Goal: Information Seeking & Learning: Learn about a topic

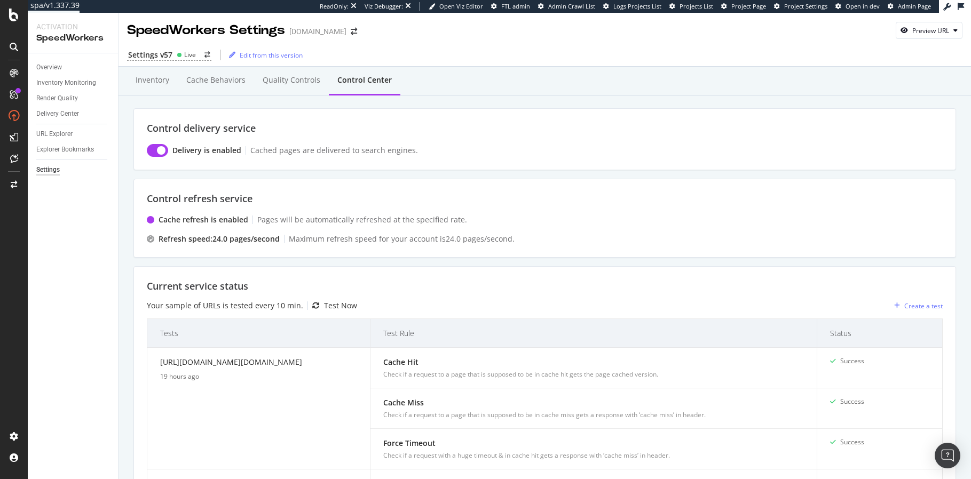
scroll to position [846, 0]
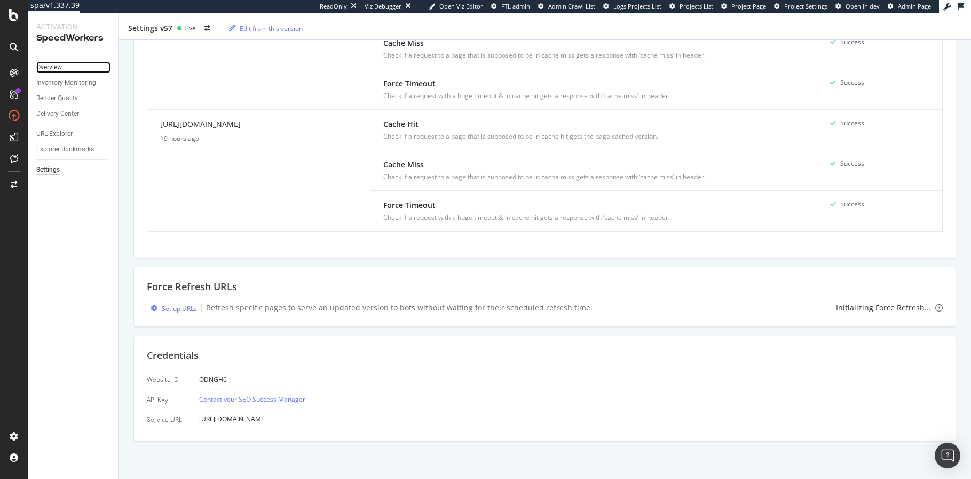
click at [63, 64] on link "Overview" at bounding box center [73, 67] width 74 height 11
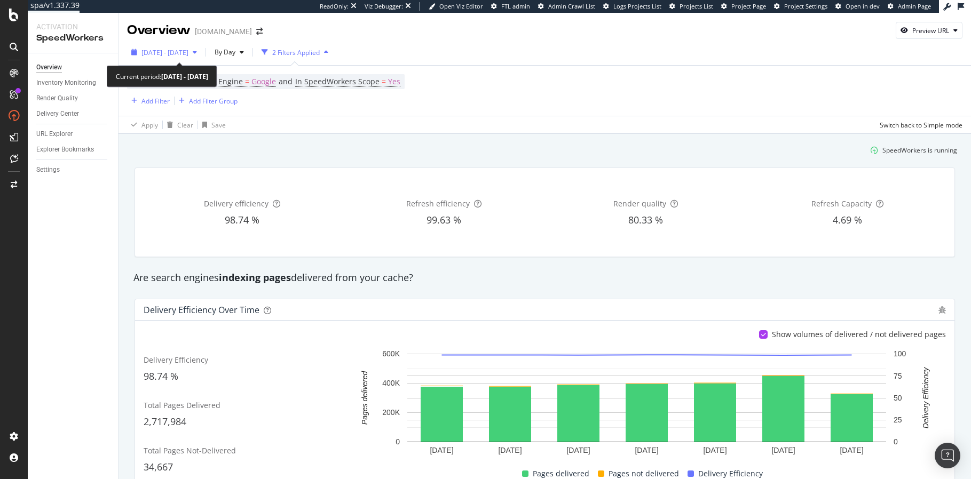
click at [182, 53] on span "2025 Sep. 17th - Sep. 23rd" at bounding box center [164, 52] width 47 height 9
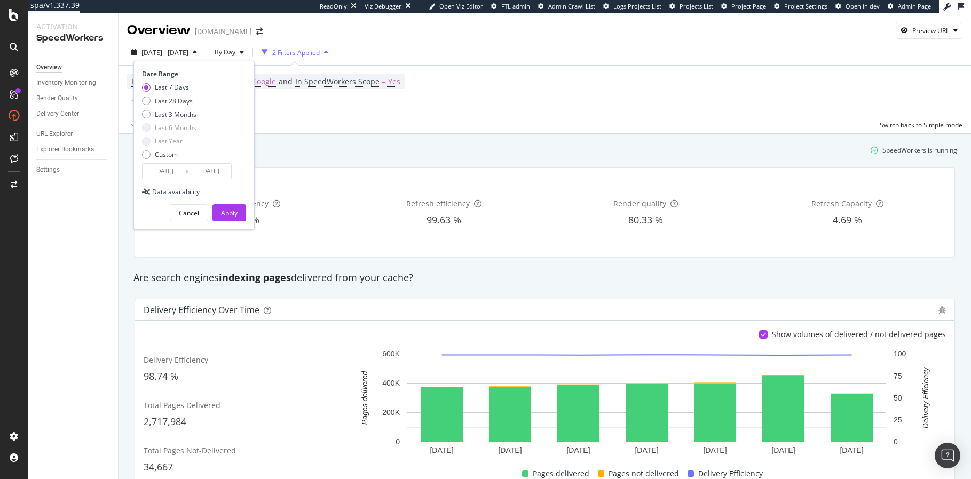
click at [210, 173] on input "2025/09/23" at bounding box center [209, 171] width 43 height 15
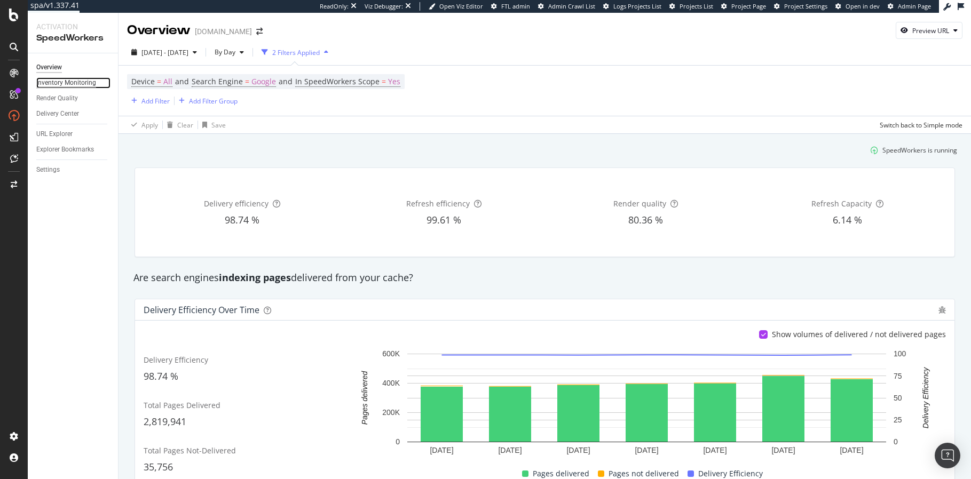
click at [65, 83] on div "Inventory Monitoring" at bounding box center [66, 82] width 60 height 11
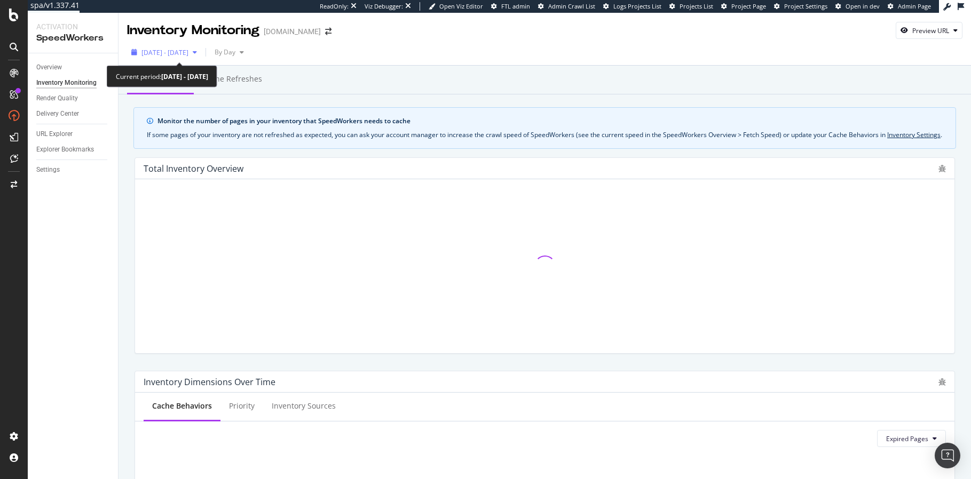
click at [188, 56] on span "2025 Sep. 17th - Sep. 23rd" at bounding box center [164, 52] width 47 height 9
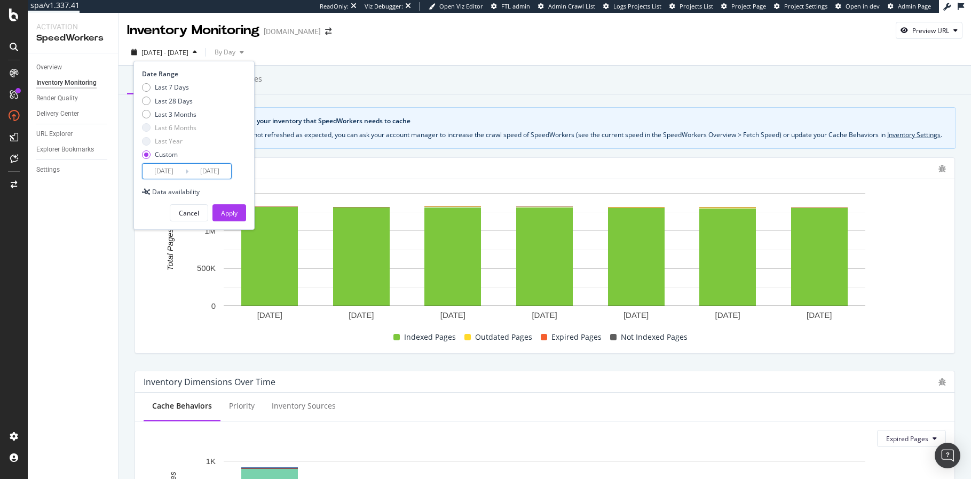
drag, startPoint x: 209, startPoint y: 167, endPoint x: 207, endPoint y: 178, distance: 11.4
click at [209, 168] on input "2025/09/23" at bounding box center [209, 171] width 43 height 15
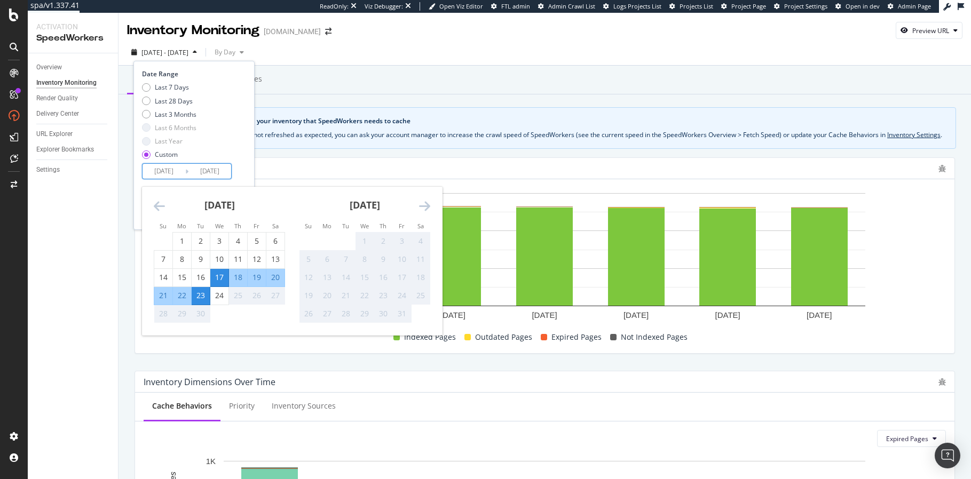
drag, startPoint x: 225, startPoint y: 296, endPoint x: 220, endPoint y: 228, distance: 67.9
click at [225, 295] on div "24" at bounding box center [219, 295] width 18 height 11
type input "2025/09/24"
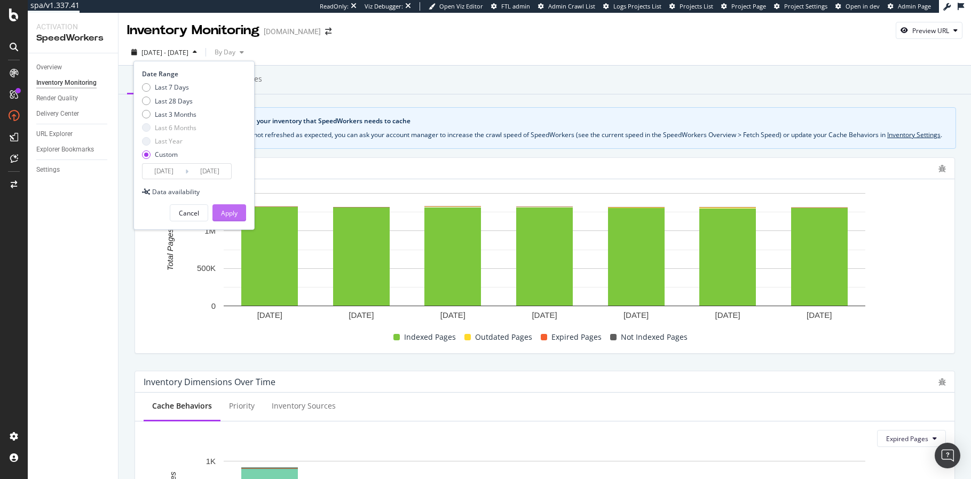
click at [226, 221] on button "Apply" at bounding box center [229, 212] width 34 height 17
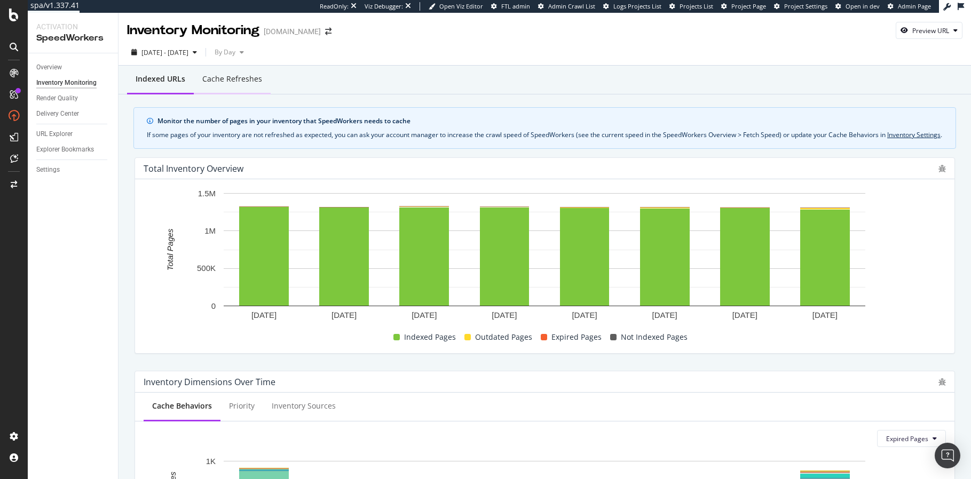
click at [205, 81] on div "Cache refreshes" at bounding box center [232, 79] width 60 height 11
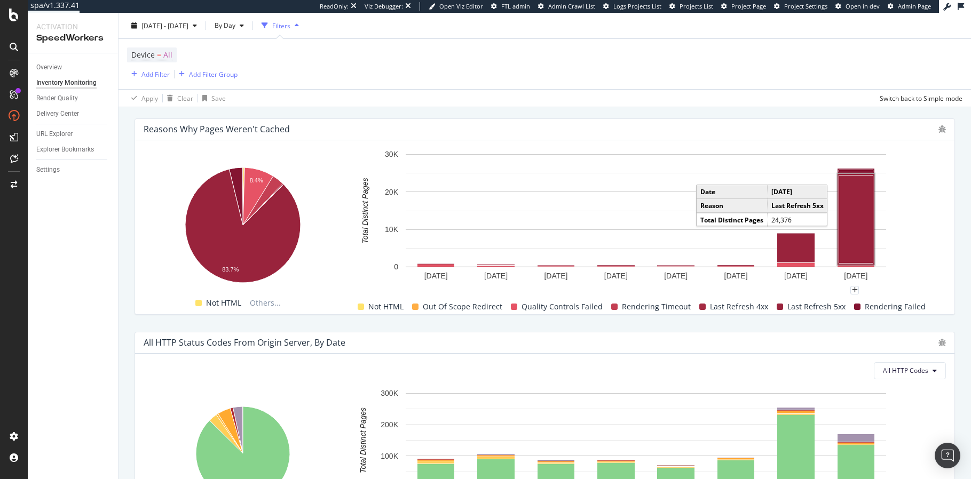
scroll to position [743, 0]
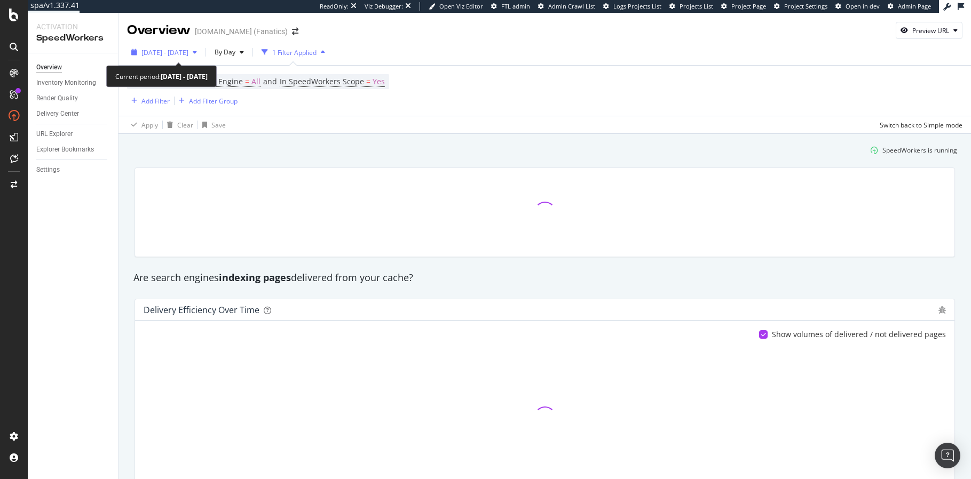
click at [188, 48] on span "[DATE] - [DATE]" at bounding box center [164, 52] width 47 height 9
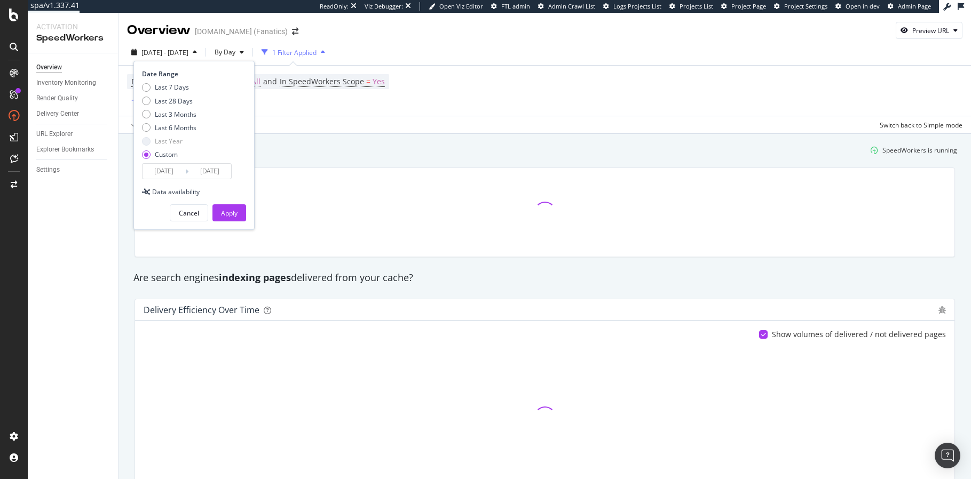
drag, startPoint x: 174, startPoint y: 88, endPoint x: 236, endPoint y: 200, distance: 127.8
click at [174, 88] on div "Last 7 Days" at bounding box center [172, 87] width 34 height 9
type input "[DATE]"
click at [230, 216] on div "Apply" at bounding box center [229, 213] width 17 height 9
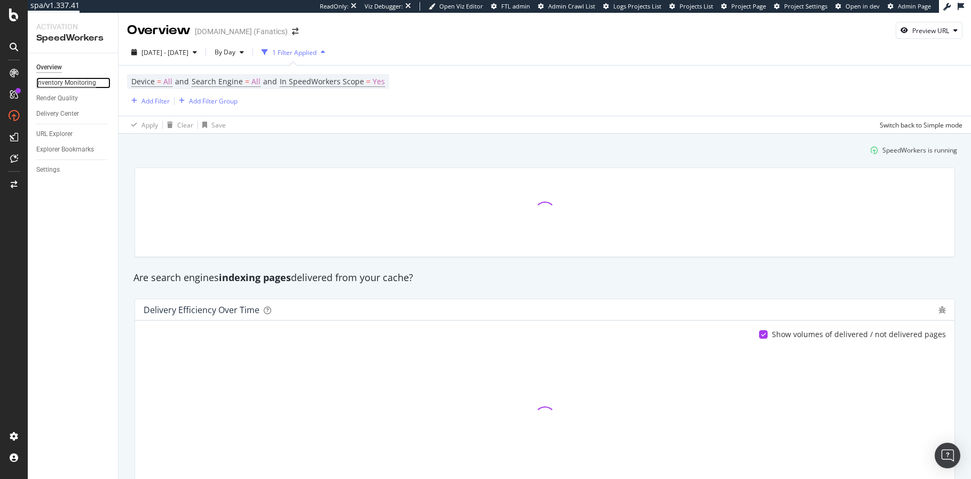
click at [70, 83] on div "Inventory Monitoring" at bounding box center [66, 82] width 60 height 11
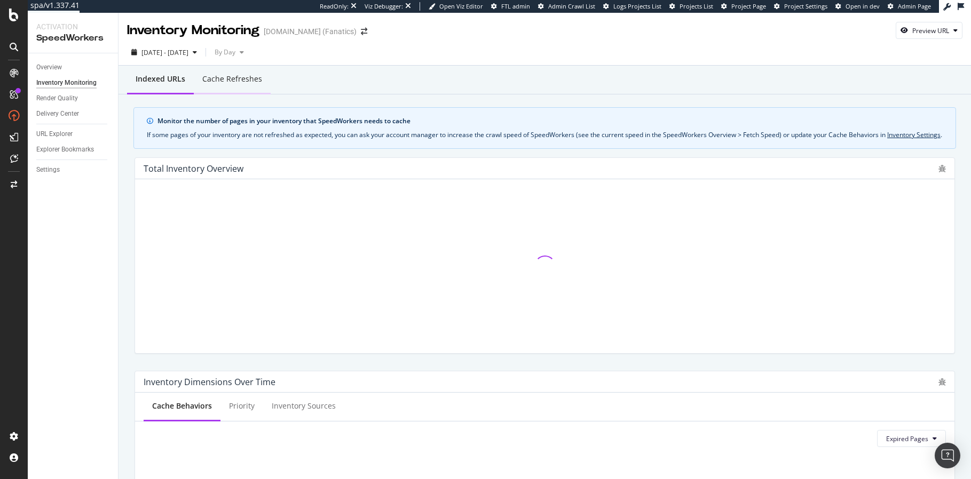
click at [226, 81] on div "Cache refreshes" at bounding box center [232, 79] width 60 height 11
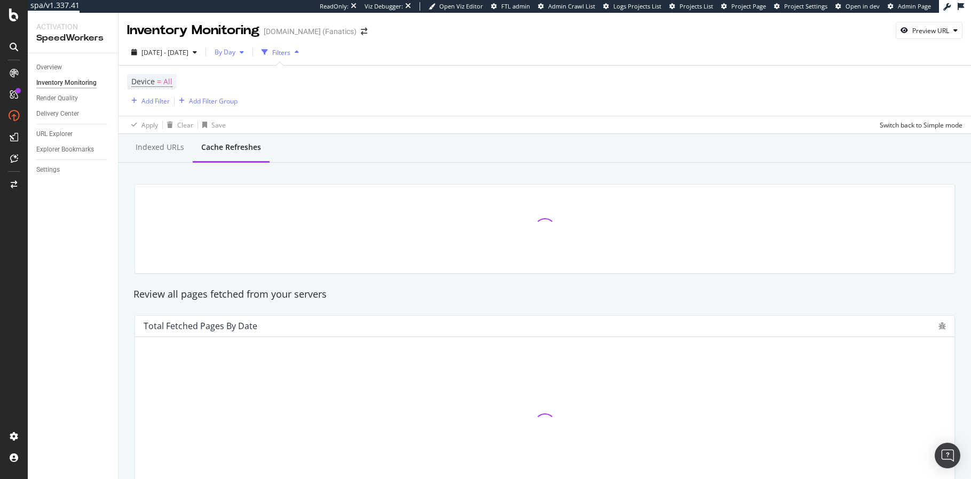
click at [248, 52] on div "button" at bounding box center [241, 52] width 13 height 6
click at [264, 69] on span "By Hour" at bounding box center [255, 74] width 28 height 10
drag, startPoint x: 127, startPoint y: 226, endPoint x: 206, endPoint y: 13, distance: 227.8
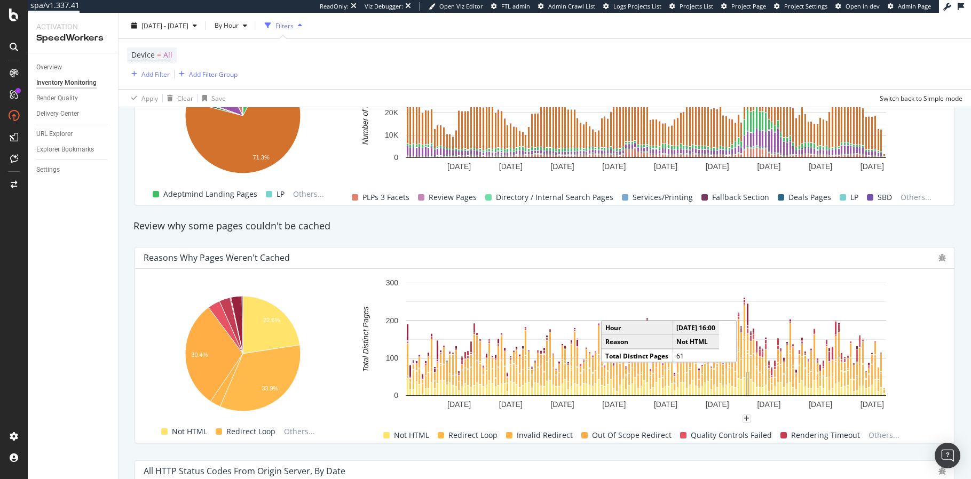
scroll to position [743, 0]
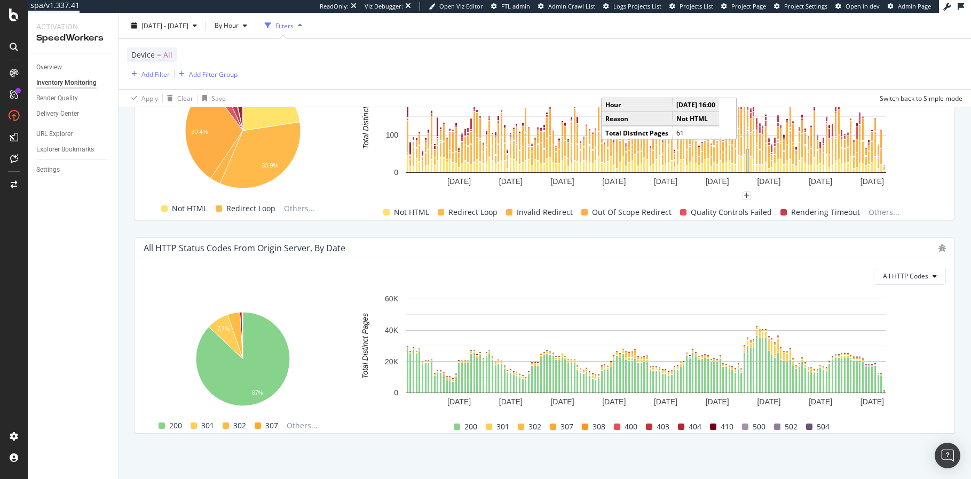
drag, startPoint x: 915, startPoint y: 276, endPoint x: 898, endPoint y: 343, distance: 68.8
click at [915, 276] on span "All HTTP Codes" at bounding box center [905, 276] width 45 height 9
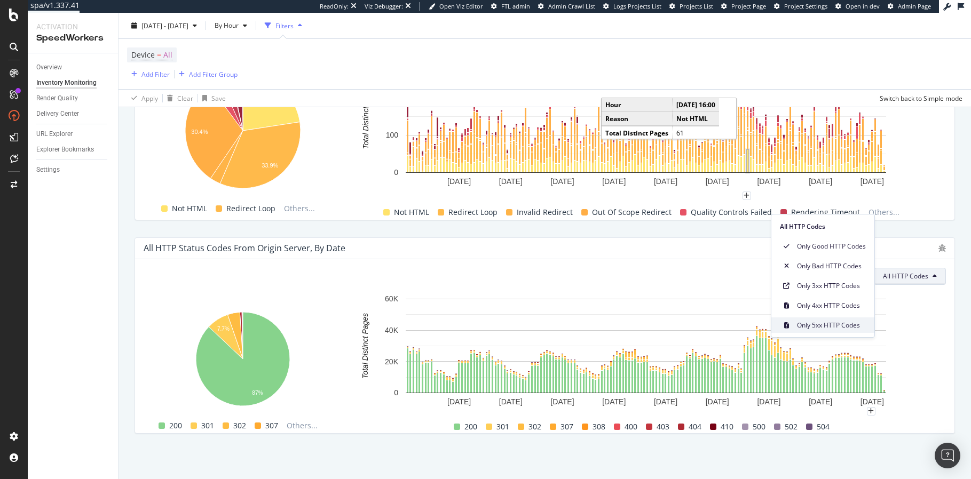
click at [824, 321] on span "Only 5xx HTTP Codes" at bounding box center [831, 326] width 69 height 10
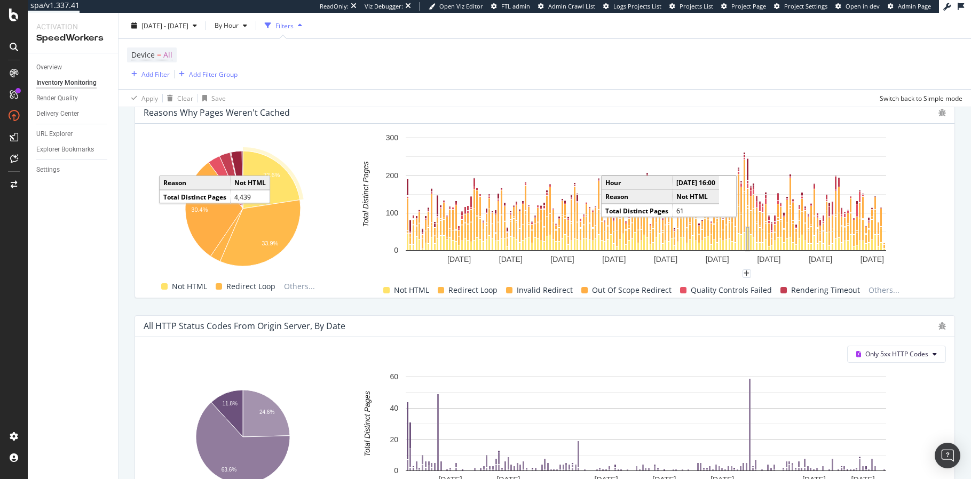
scroll to position [584, 0]
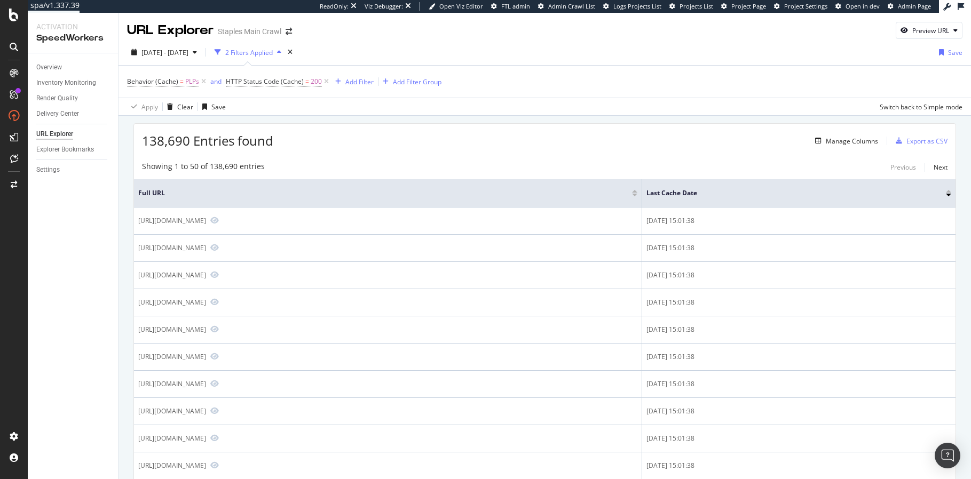
drag, startPoint x: 303, startPoint y: 120, endPoint x: 114, endPoint y: 2, distance: 223.1
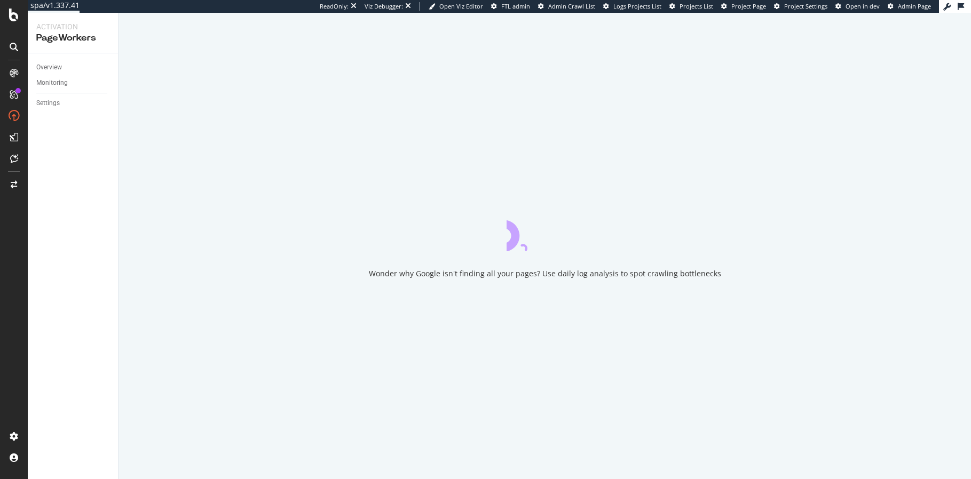
click at [20, 238] on div at bounding box center [14, 246] width 26 height 363
click at [91, 211] on div "Overview Monitoring Settings" at bounding box center [73, 266] width 90 height 426
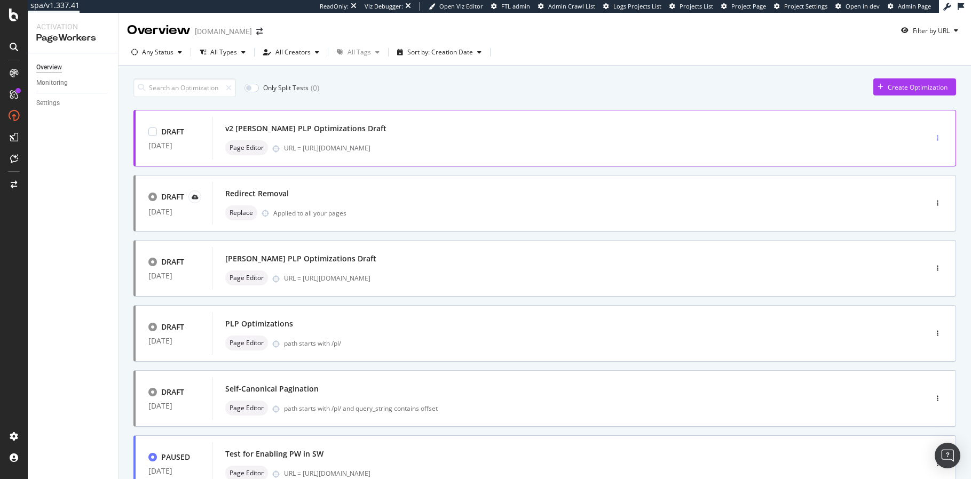
click at [937, 139] on icon "button" at bounding box center [937, 138] width 2 height 6
click at [910, 155] on icon at bounding box center [907, 158] width 6 height 6
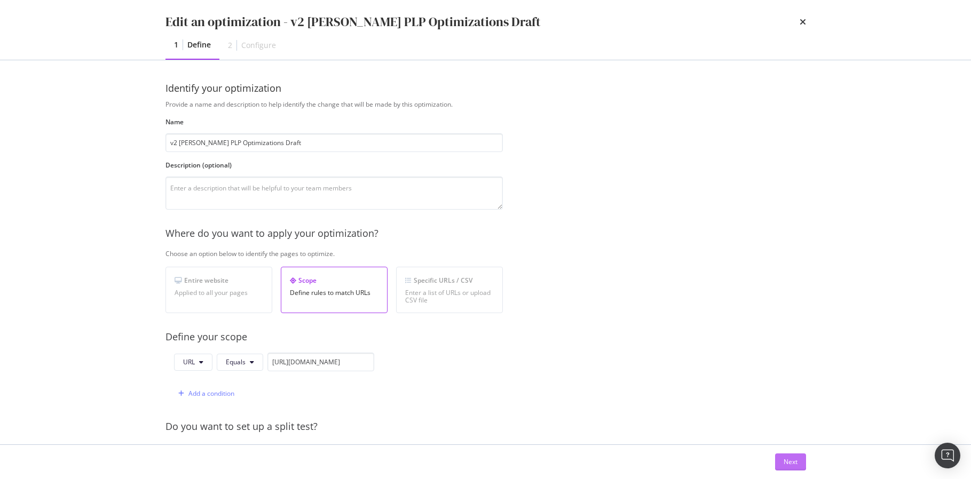
click at [794, 460] on div "Next" at bounding box center [790, 461] width 14 height 9
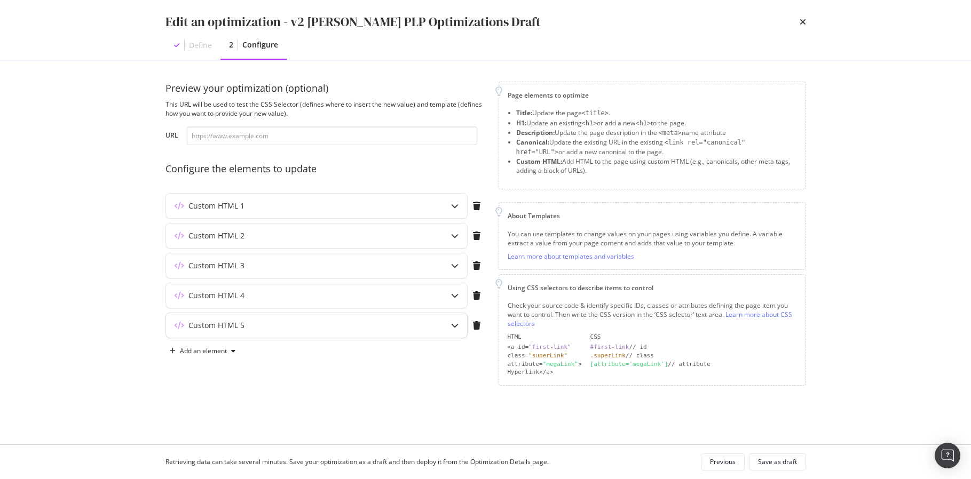
click at [457, 322] on icon "modal" at bounding box center [454, 325] width 7 height 7
click at [457, 323] on icon "modal" at bounding box center [454, 325] width 7 height 7
click at [488, 357] on div "Preview your optimization (optional) This URL will be used to test the CSS Sele…" at bounding box center [485, 234] width 640 height 304
click at [454, 207] on icon "modal" at bounding box center [454, 205] width 7 height 7
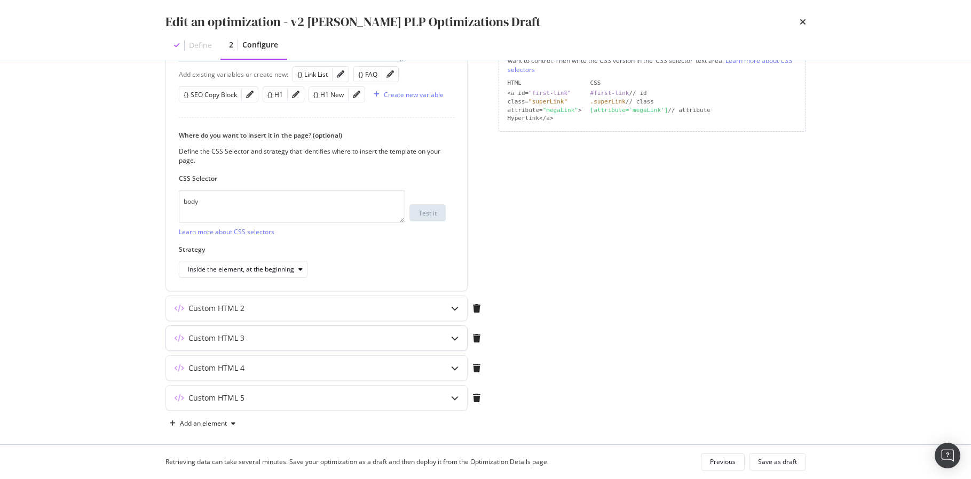
scroll to position [263, 0]
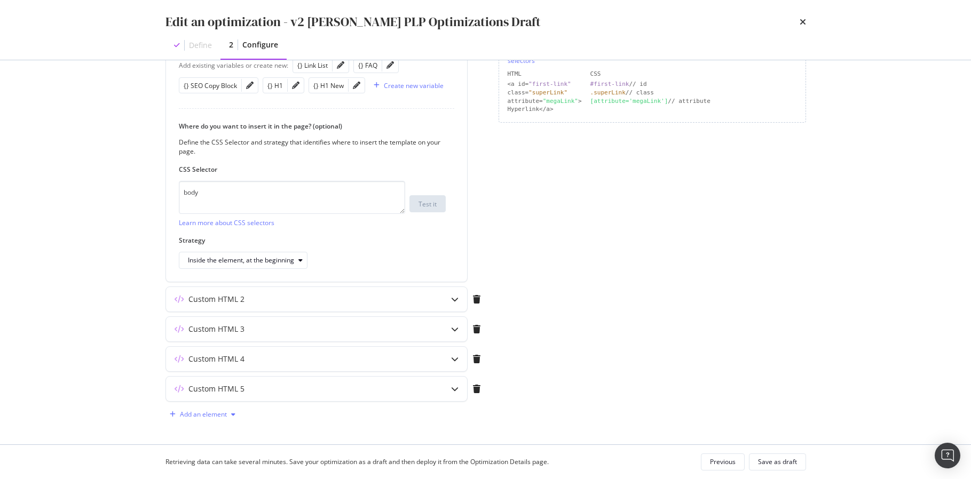
click at [220, 413] on div "Add an element" at bounding box center [203, 414] width 47 height 6
